Goal: Information Seeking & Learning: Learn about a topic

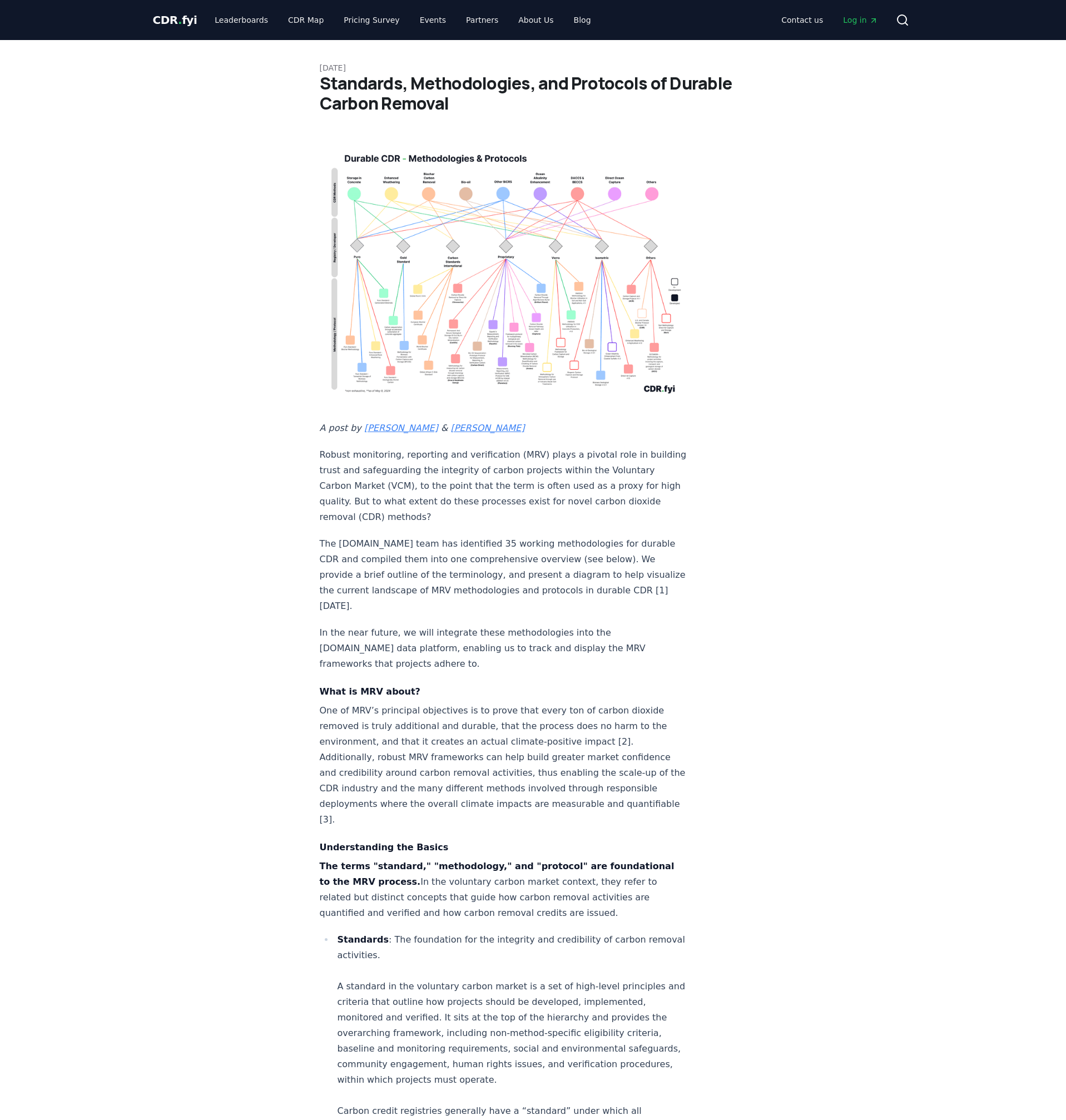
scroll to position [1550, 0]
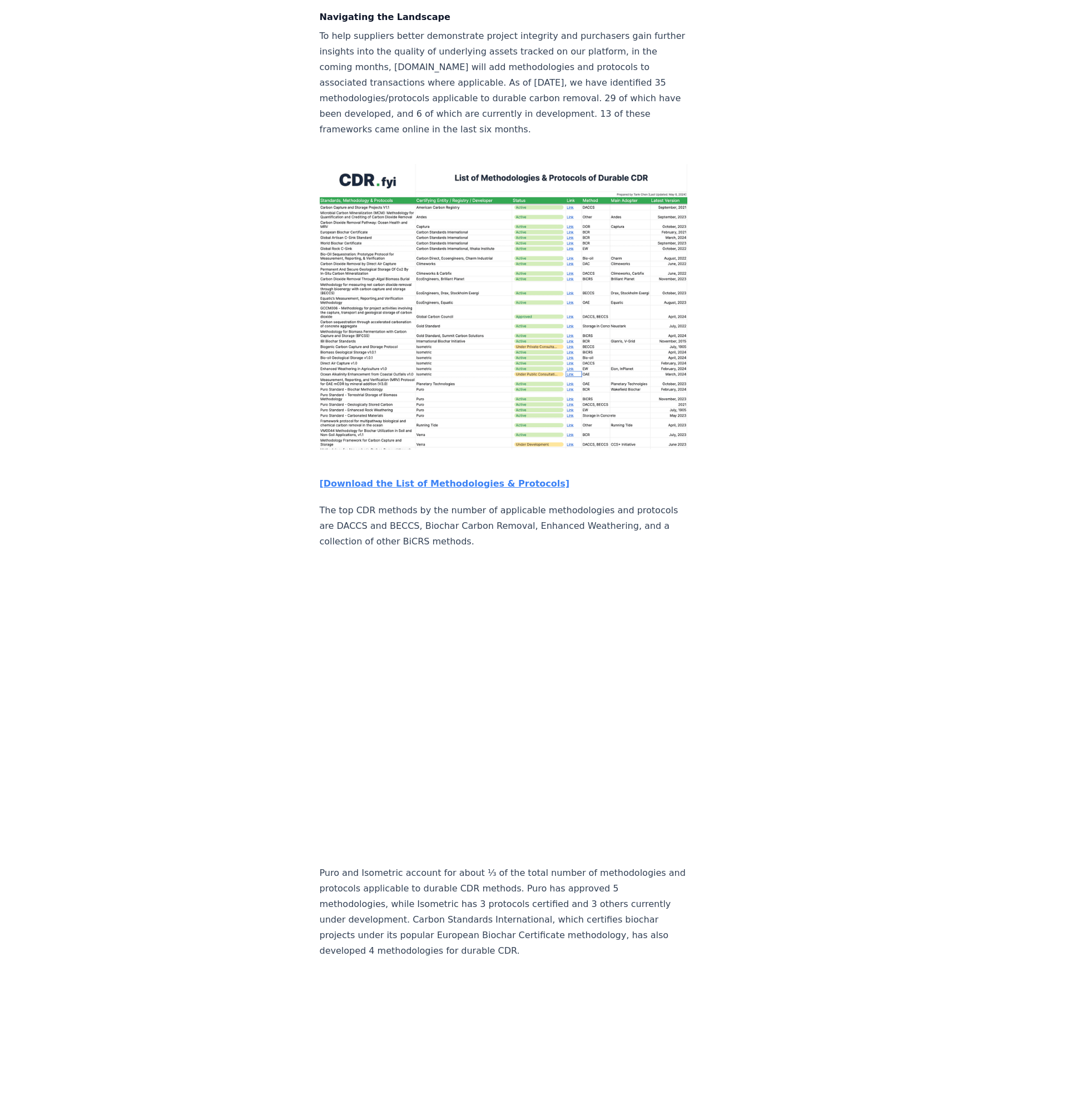
click at [690, 517] on article "[DATE] Standards, Methodologies, and Protocols of Durable Carbon Removal A post…" at bounding box center [533, 404] width 427 height 3830
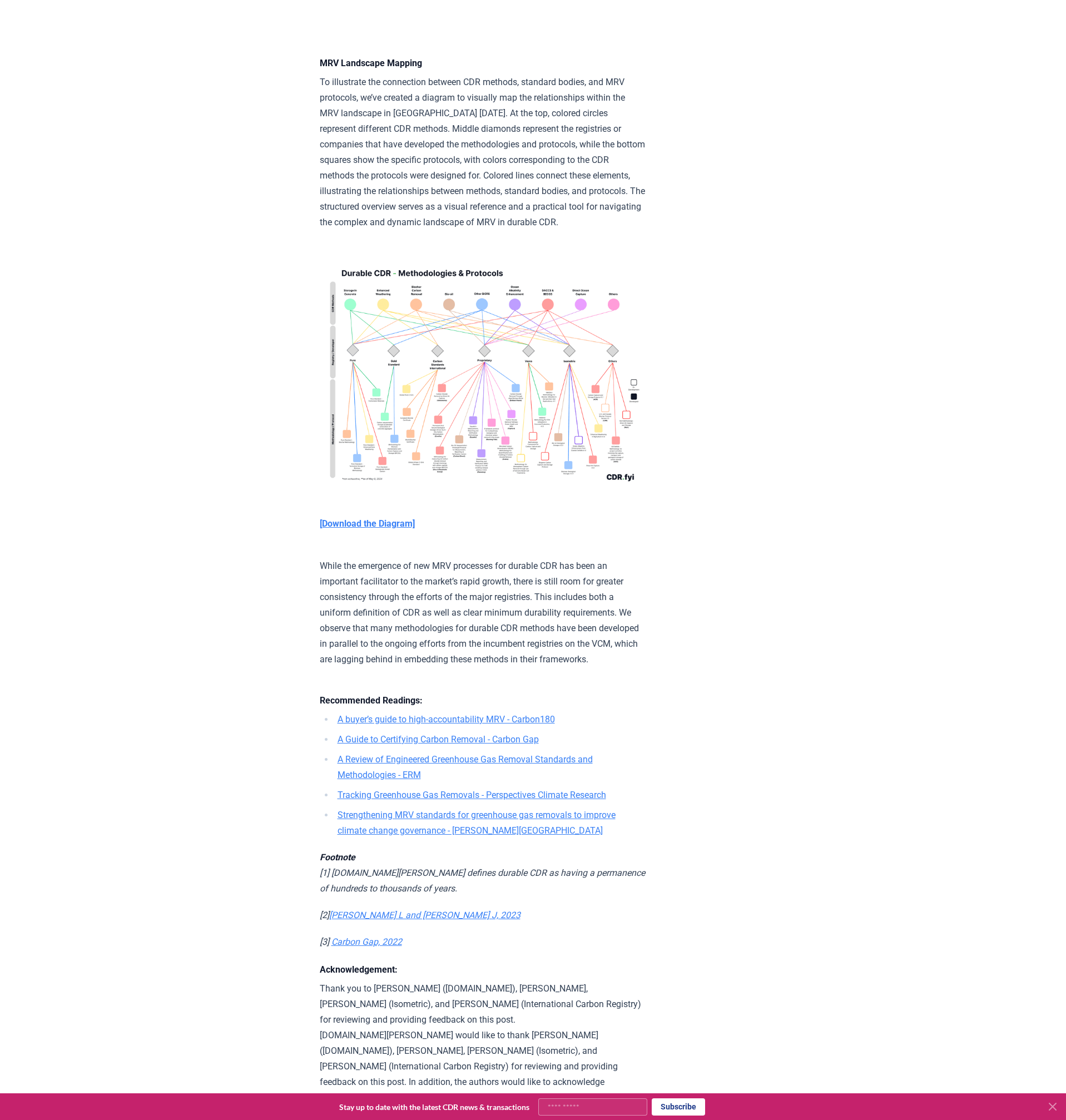
scroll to position [2807, 0]
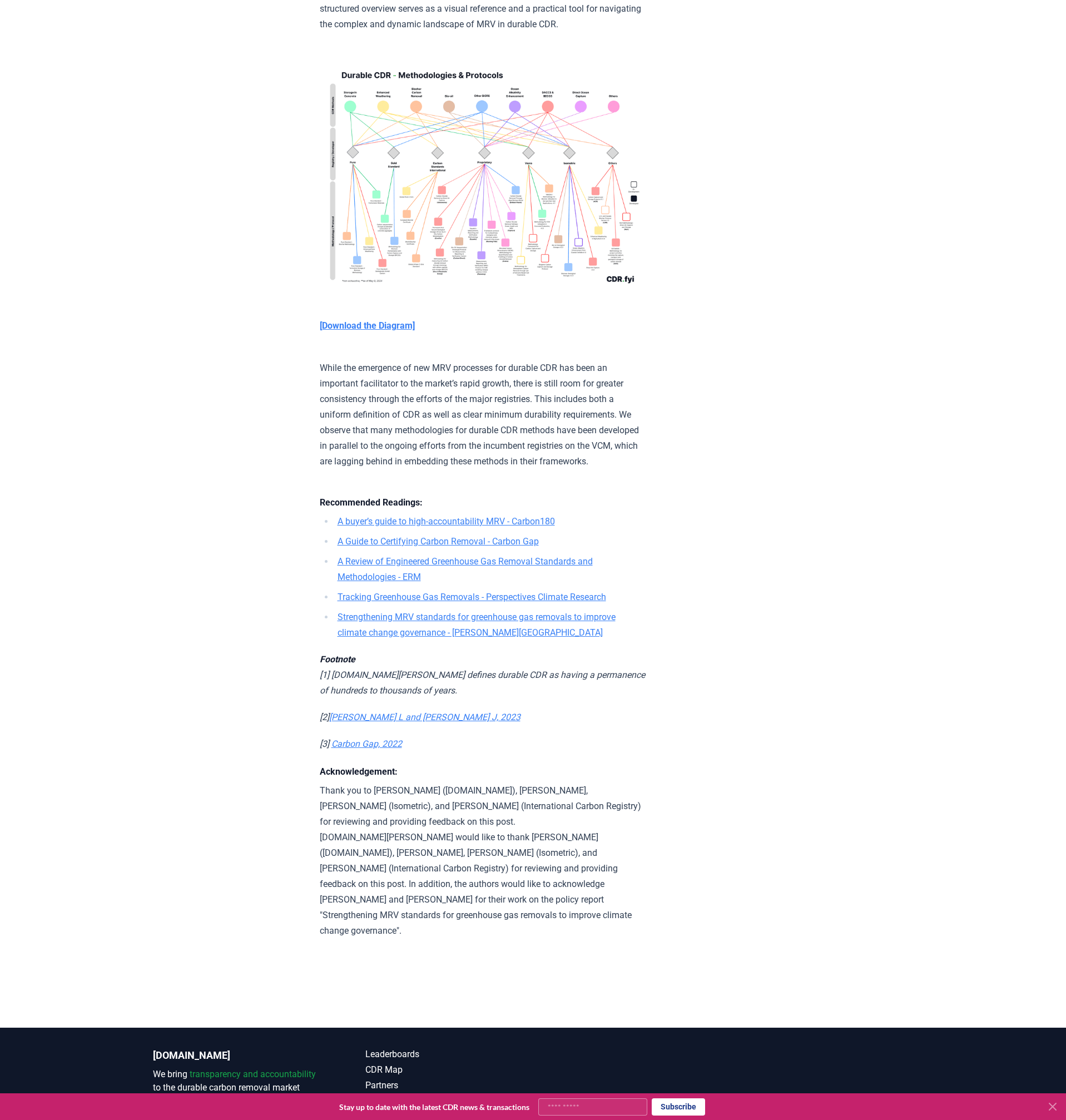
click at [610, 844] on p "Thank you to [PERSON_NAME] ([DOMAIN_NAME]), [PERSON_NAME], [PERSON_NAME] (Isome…" at bounding box center [483, 860] width 325 height 156
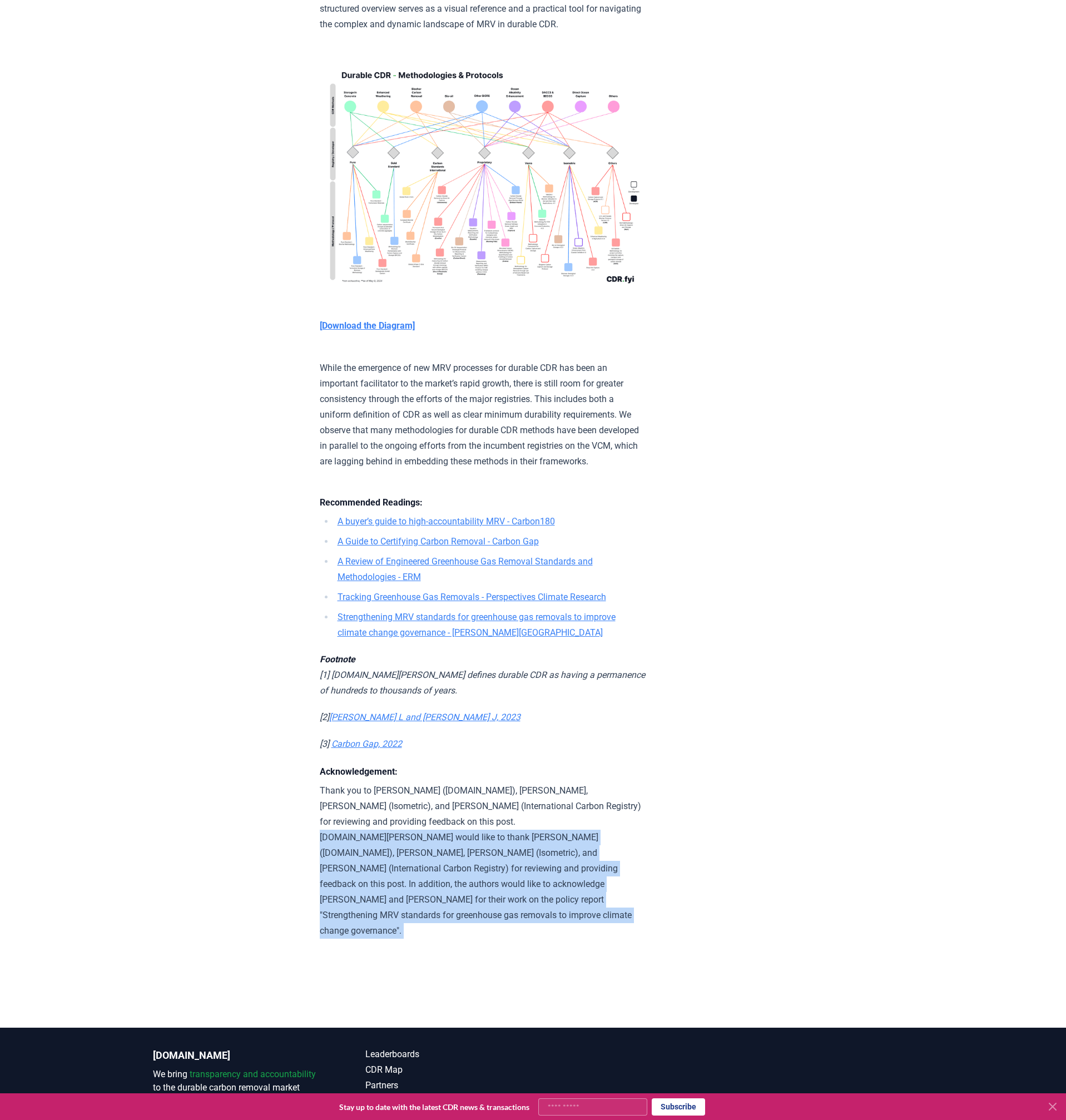
click at [610, 844] on p "Thank you to [PERSON_NAME] ([DOMAIN_NAME]), [PERSON_NAME], [PERSON_NAME] (Isome…" at bounding box center [483, 860] width 325 height 156
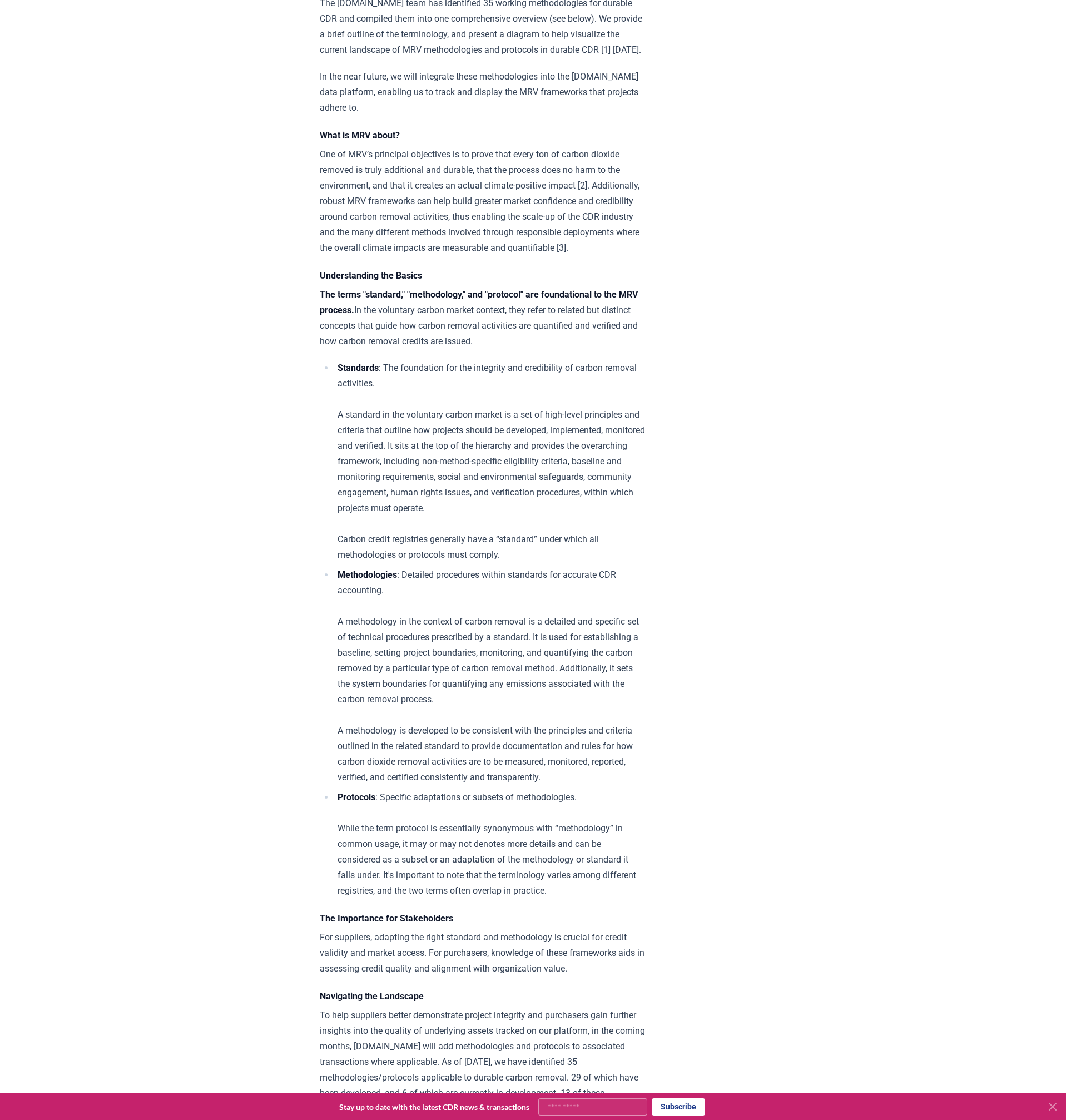
scroll to position [0, 0]
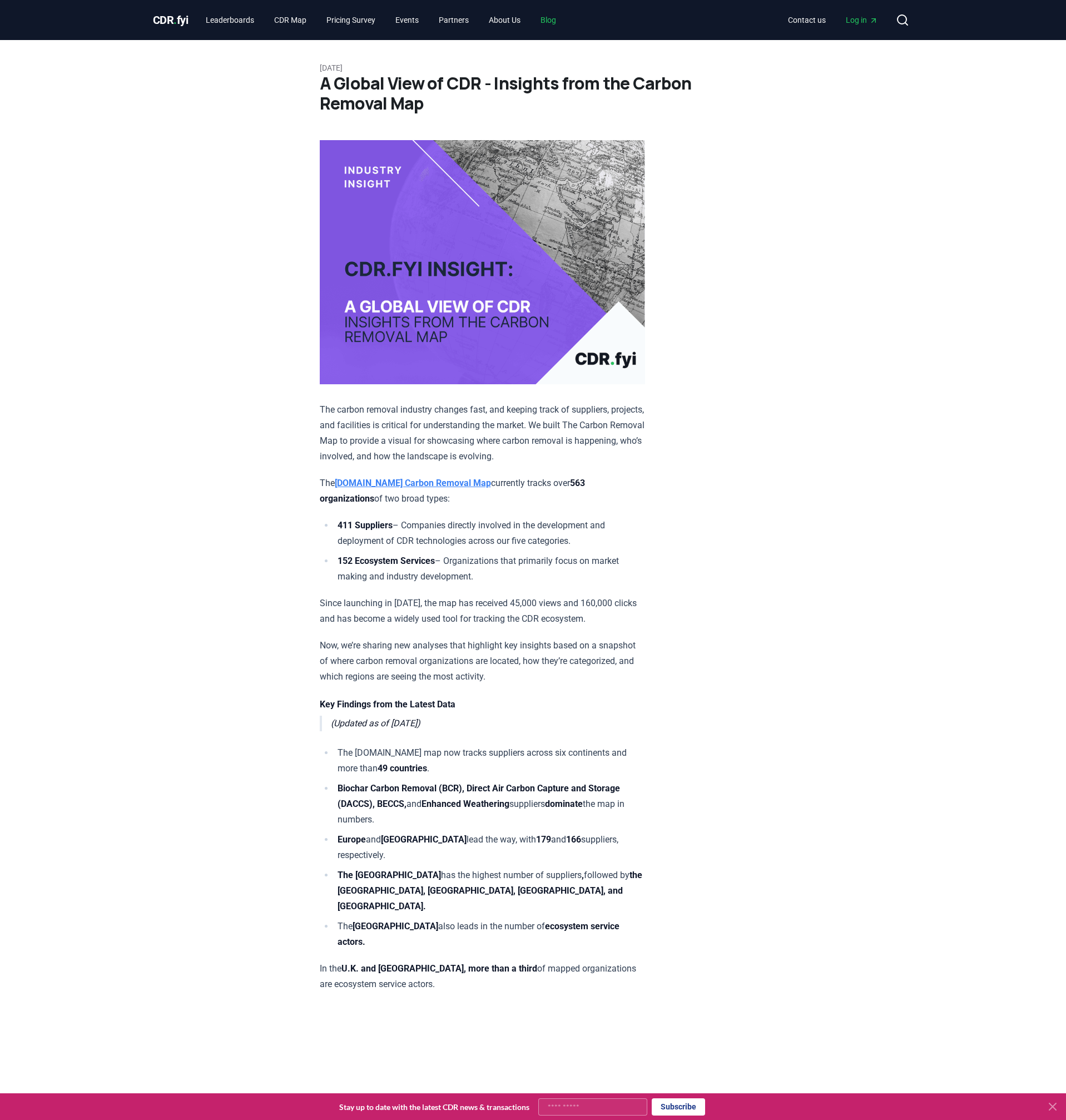
click at [565, 23] on link "Blog" at bounding box center [548, 20] width 33 height 20
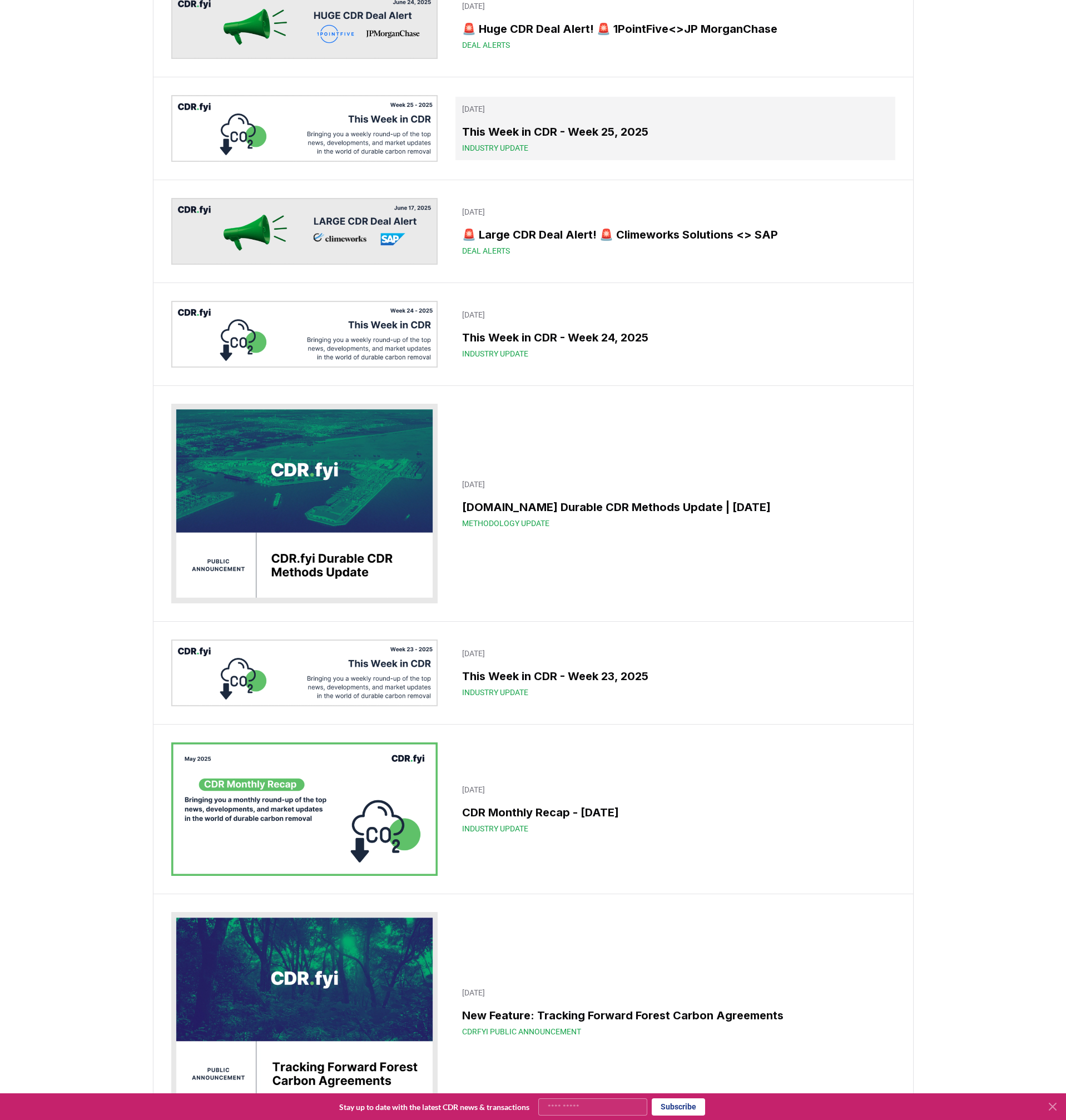
scroll to position [1703, 0]
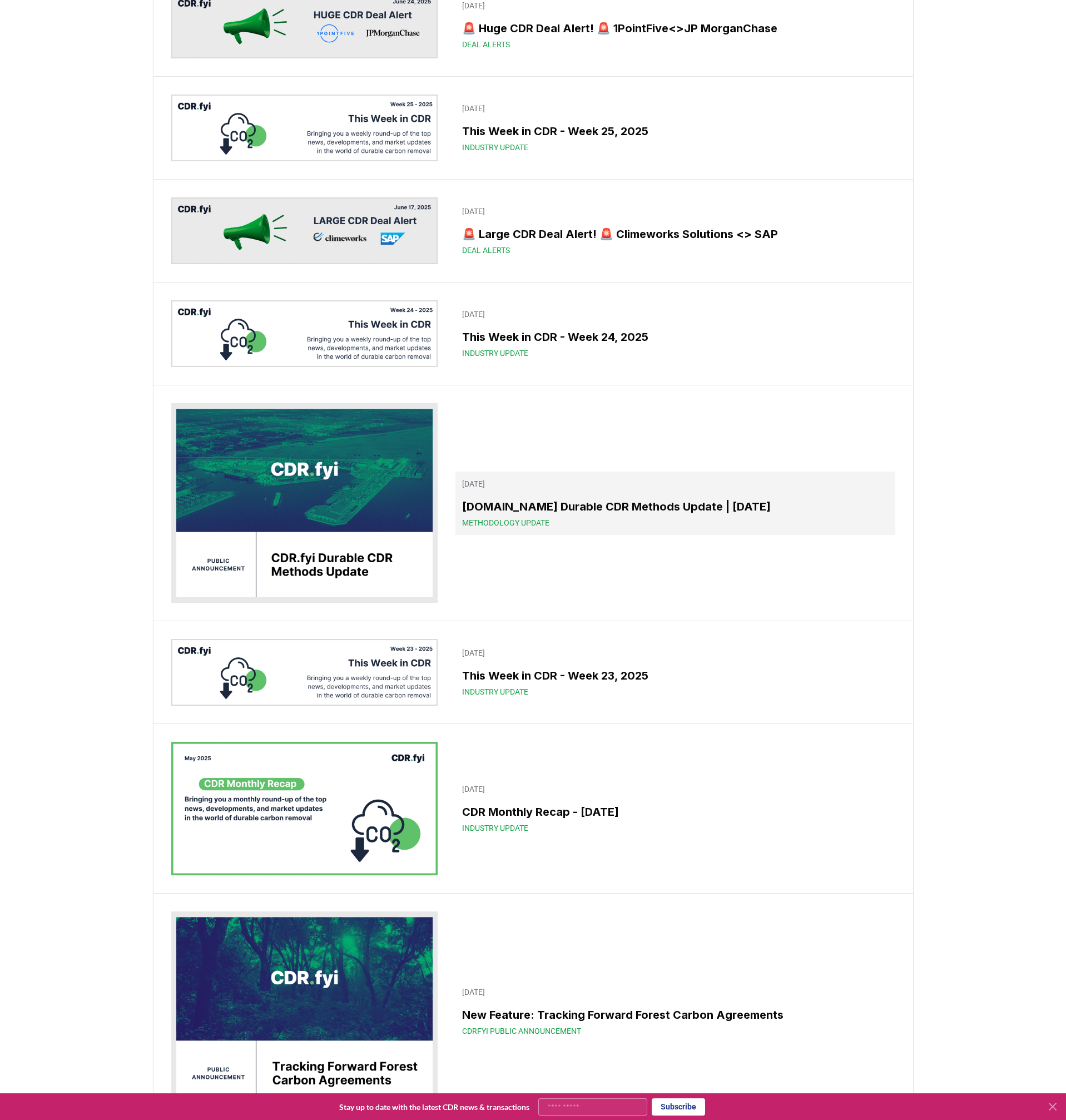
click at [660, 515] on h3 "CDR.fyi Durable CDR Methods Update | June 2025" at bounding box center [675, 506] width 426 height 17
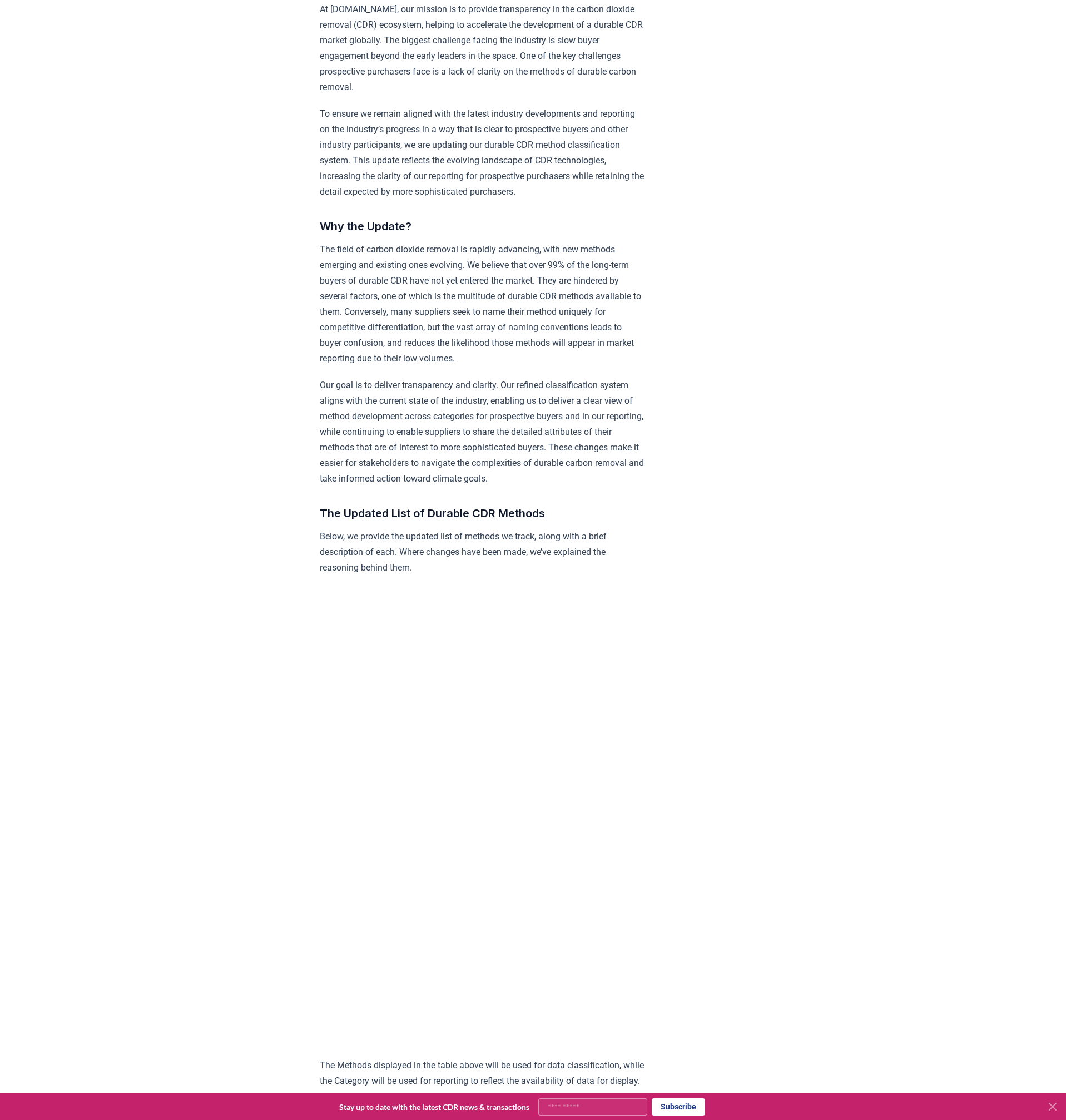
scroll to position [466, 0]
